Goal: Task Accomplishment & Management: Manage account settings

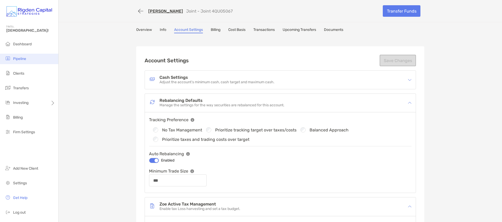
scroll to position [63, 0]
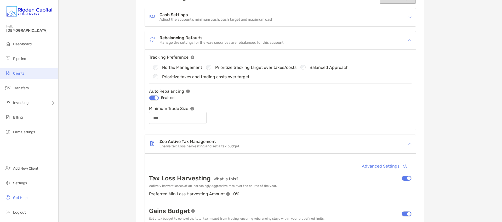
click at [18, 70] on li "Clients" at bounding box center [29, 73] width 58 height 10
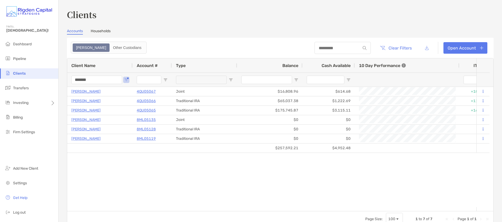
click at [101, 81] on input "*******" at bounding box center [96, 80] width 51 height 8
type input "*"
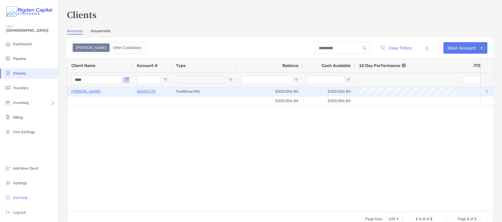
type input "****"
click at [101, 92] on p "[PERSON_NAME]" at bounding box center [85, 91] width 29 height 7
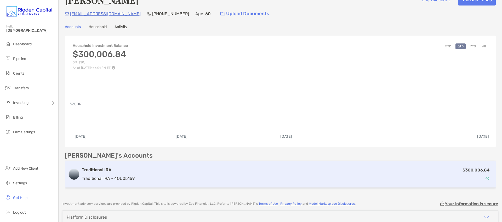
scroll to position [39, 0]
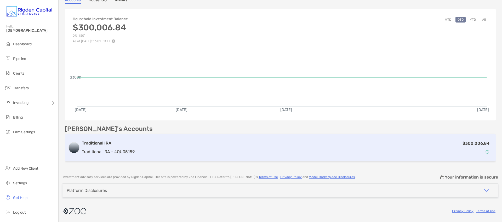
click at [120, 148] on div "Traditional IRA Traditional IRA - 4QU05159" at bounding box center [108, 147] width 53 height 15
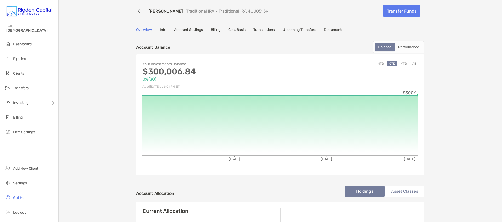
click at [191, 30] on link "Account Settings" at bounding box center [188, 30] width 29 height 6
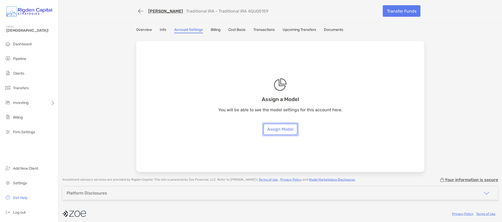
click at [281, 129] on link "Assign Model" at bounding box center [280, 129] width 34 height 12
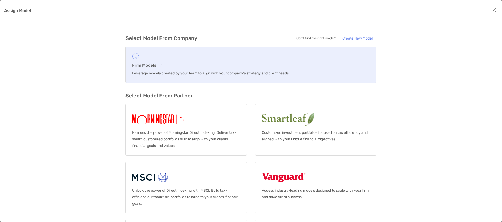
click at [151, 63] on h3 "Firm Models" at bounding box center [251, 65] width 238 height 5
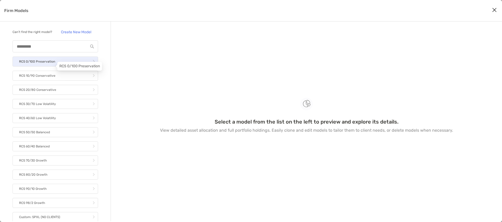
click at [51, 65] on p "RCS 0/100 Preservation" at bounding box center [37, 61] width 36 height 7
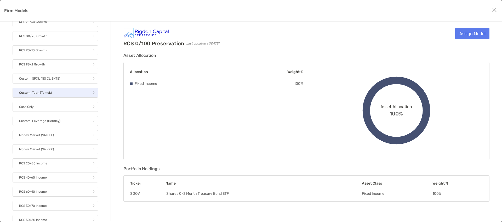
scroll to position [139, 0]
click at [59, 111] on link "Cash Only" at bounding box center [56, 106] width 86 height 10
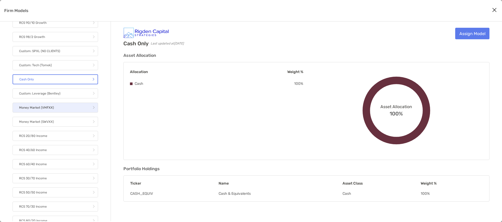
scroll to position [170, 0]
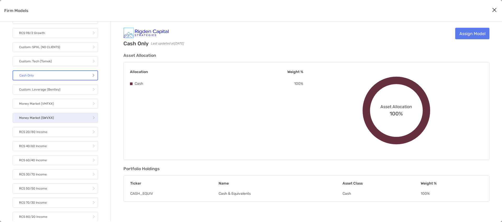
click at [58, 121] on link "Money Market (SWVXX)" at bounding box center [56, 118] width 86 height 10
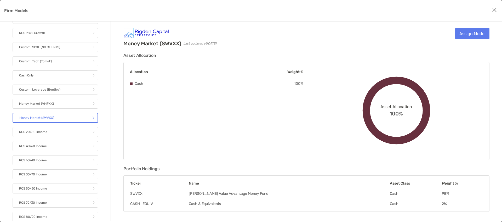
click at [305, 42] on div "Money Market (SWVXX) Last updated at [DATE] Assign Model" at bounding box center [306, 37] width 366 height 19
click at [472, 32] on link "Assign Model" at bounding box center [472, 34] width 34 height 12
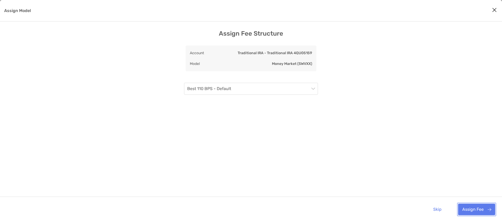
click at [475, 209] on button "Assign Fee" at bounding box center [476, 209] width 37 height 12
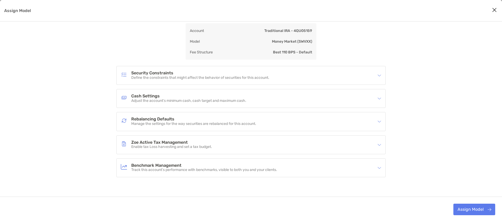
scroll to position [30, 0]
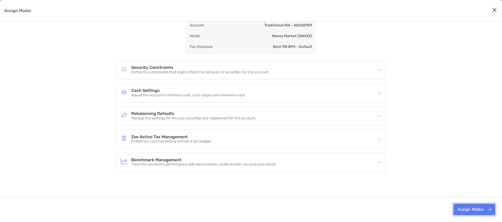
click at [474, 210] on button "Assign Model" at bounding box center [474, 209] width 42 height 12
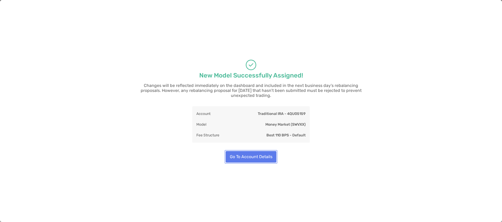
click at [257, 156] on button "Go To Account Details" at bounding box center [251, 157] width 51 height 12
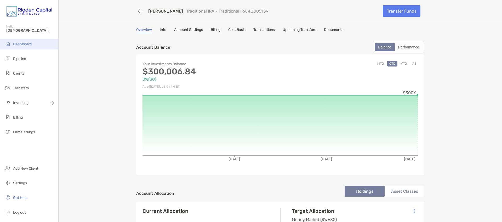
click at [24, 45] on span "Dashboard" at bounding box center [22, 44] width 19 height 4
